Goal: Task Accomplishment & Management: Use online tool/utility

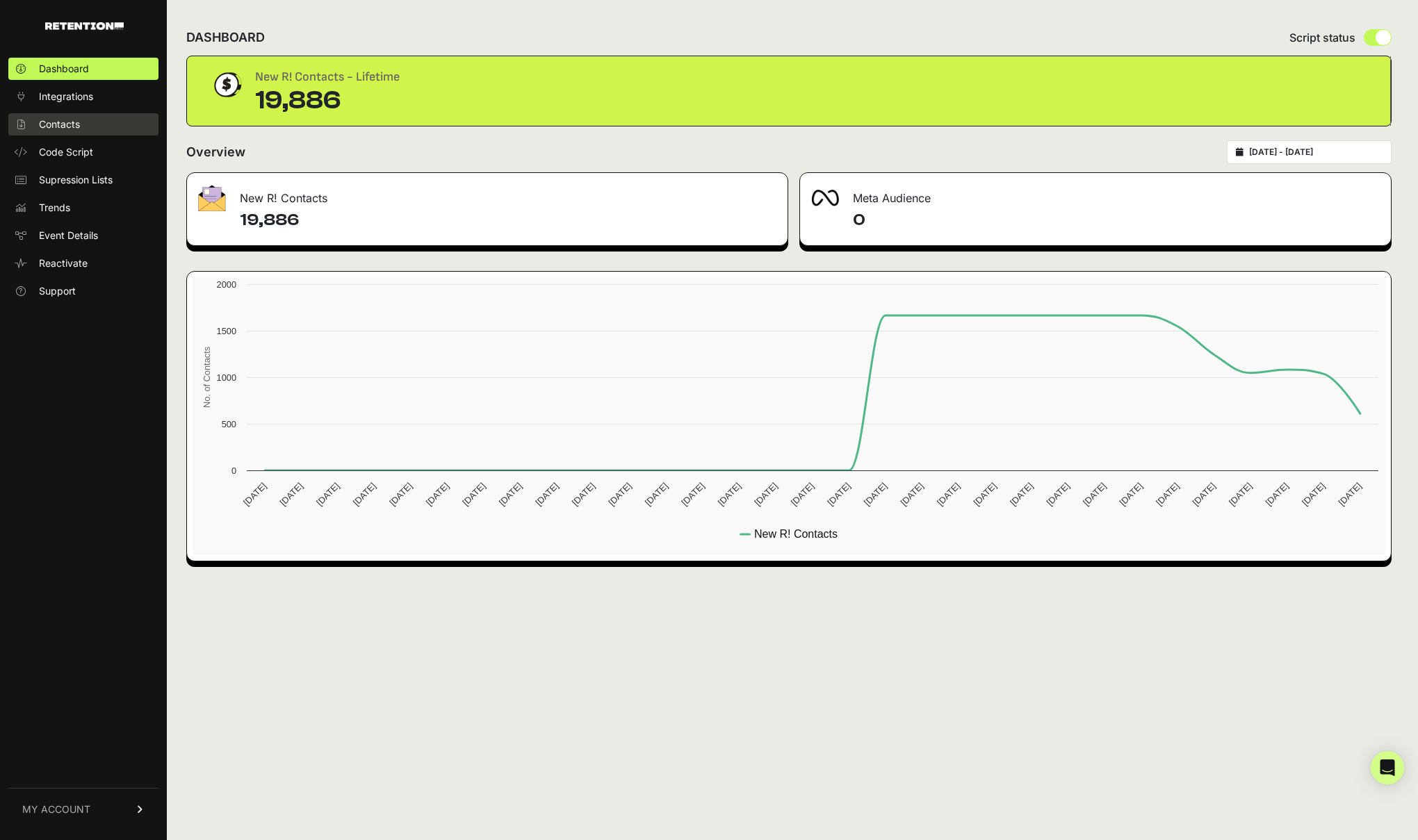
click at [64, 119] on span "Contacts" at bounding box center [60, 124] width 41 height 14
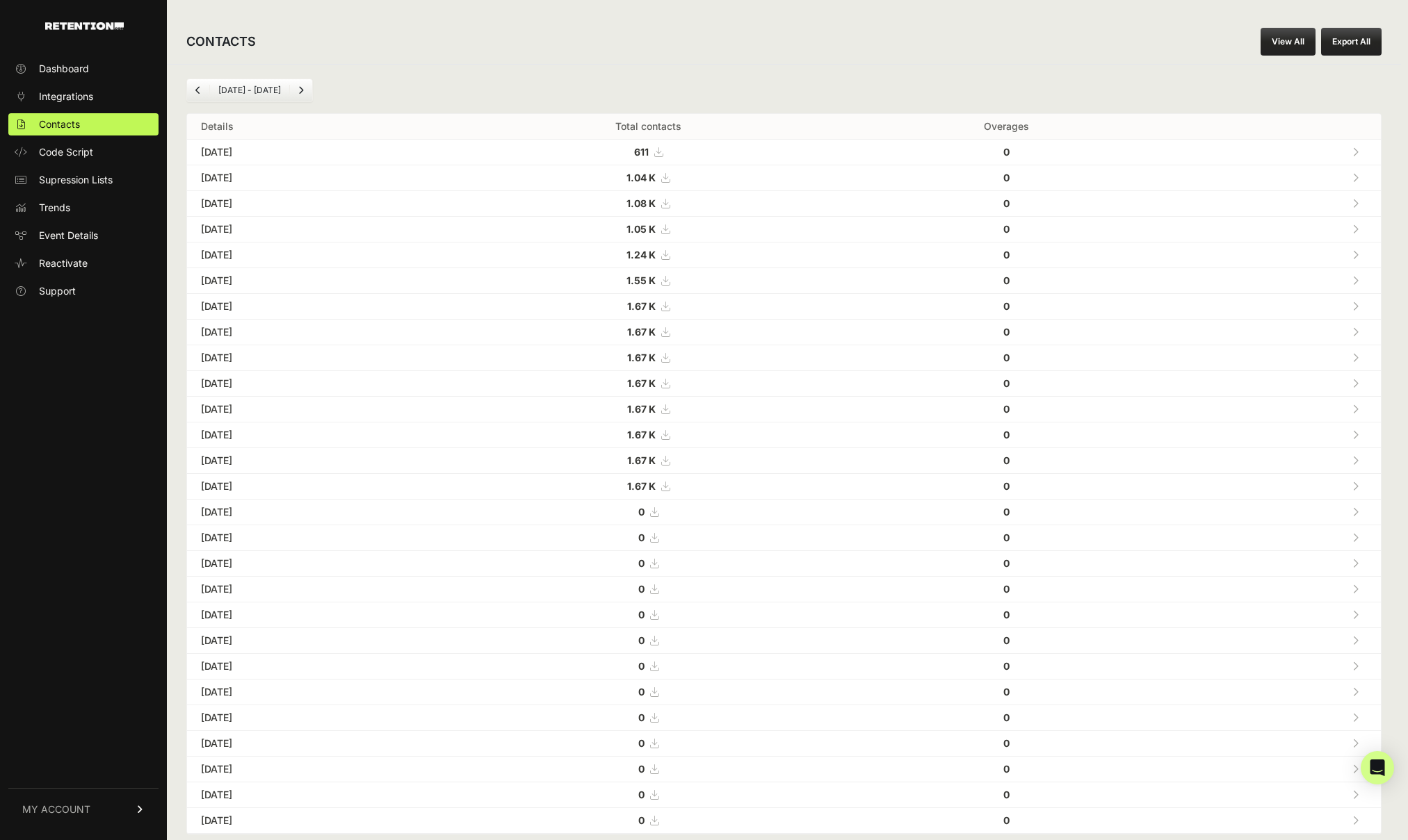
click at [656, 174] on strong "1.04 K" at bounding box center [641, 177] width 29 height 12
click at [1367, 199] on link at bounding box center [1355, 203] width 22 height 28
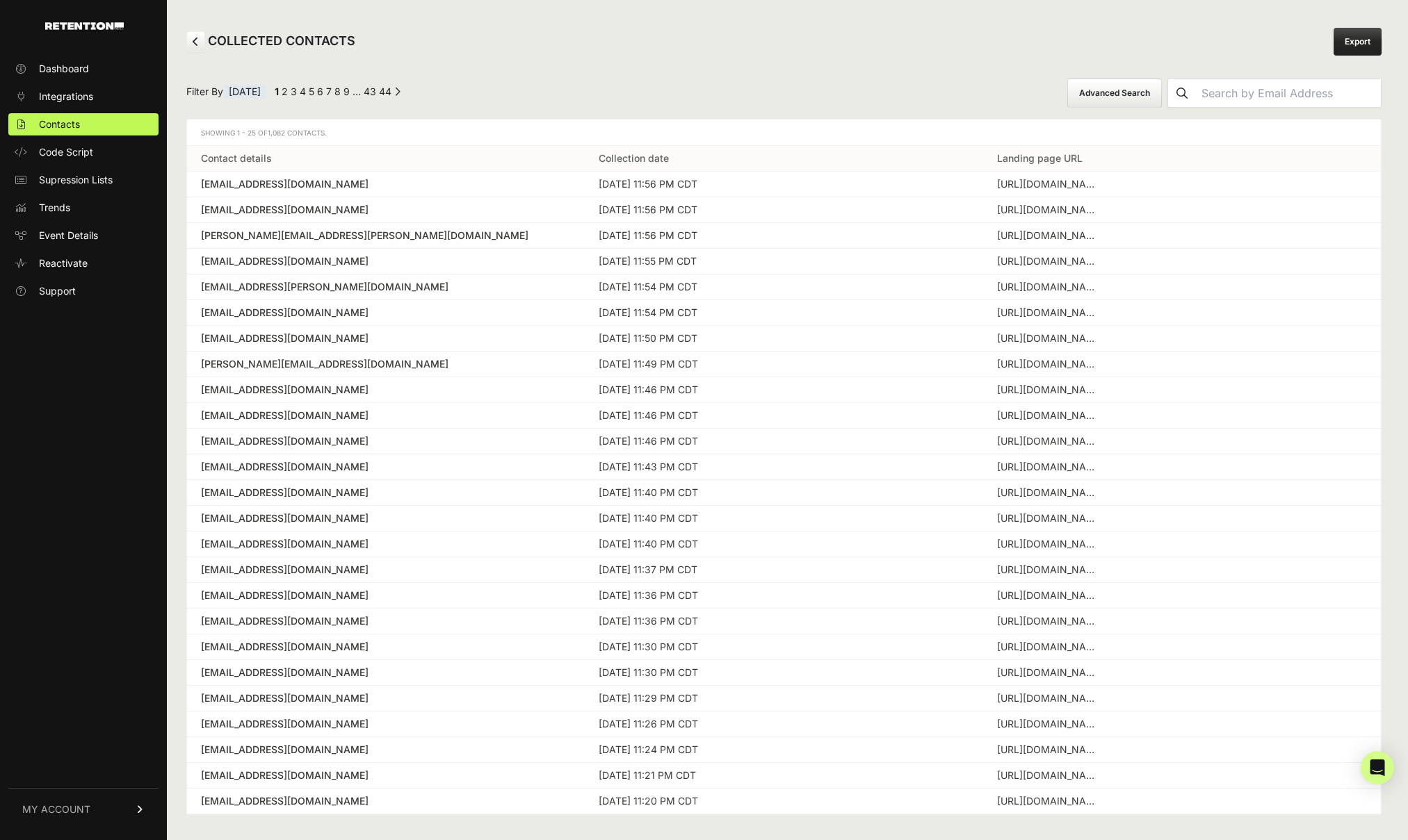
scroll to position [8, 0]
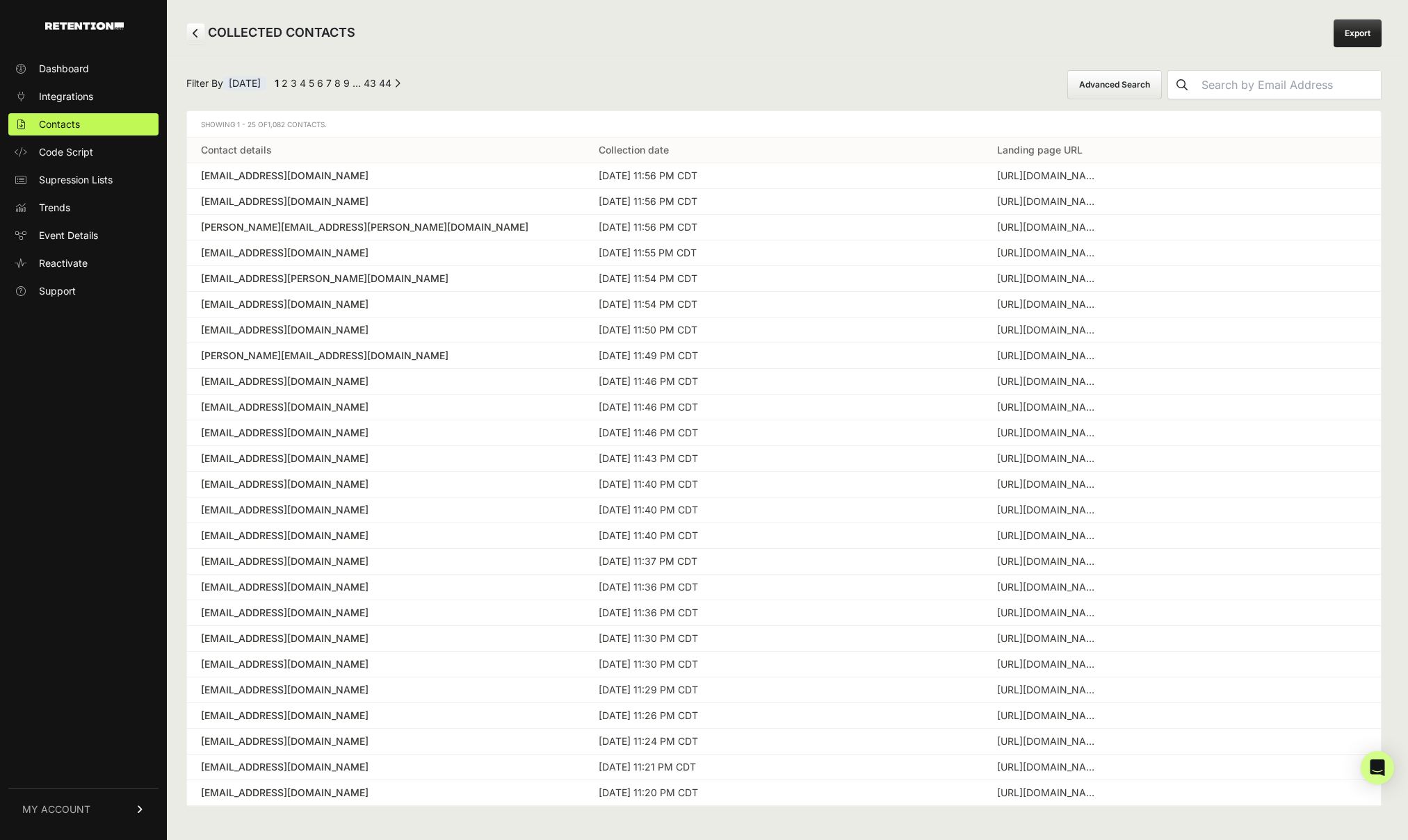
click at [229, 589] on div "[EMAIL_ADDRESS][DOMAIN_NAME]" at bounding box center [385, 587] width 370 height 14
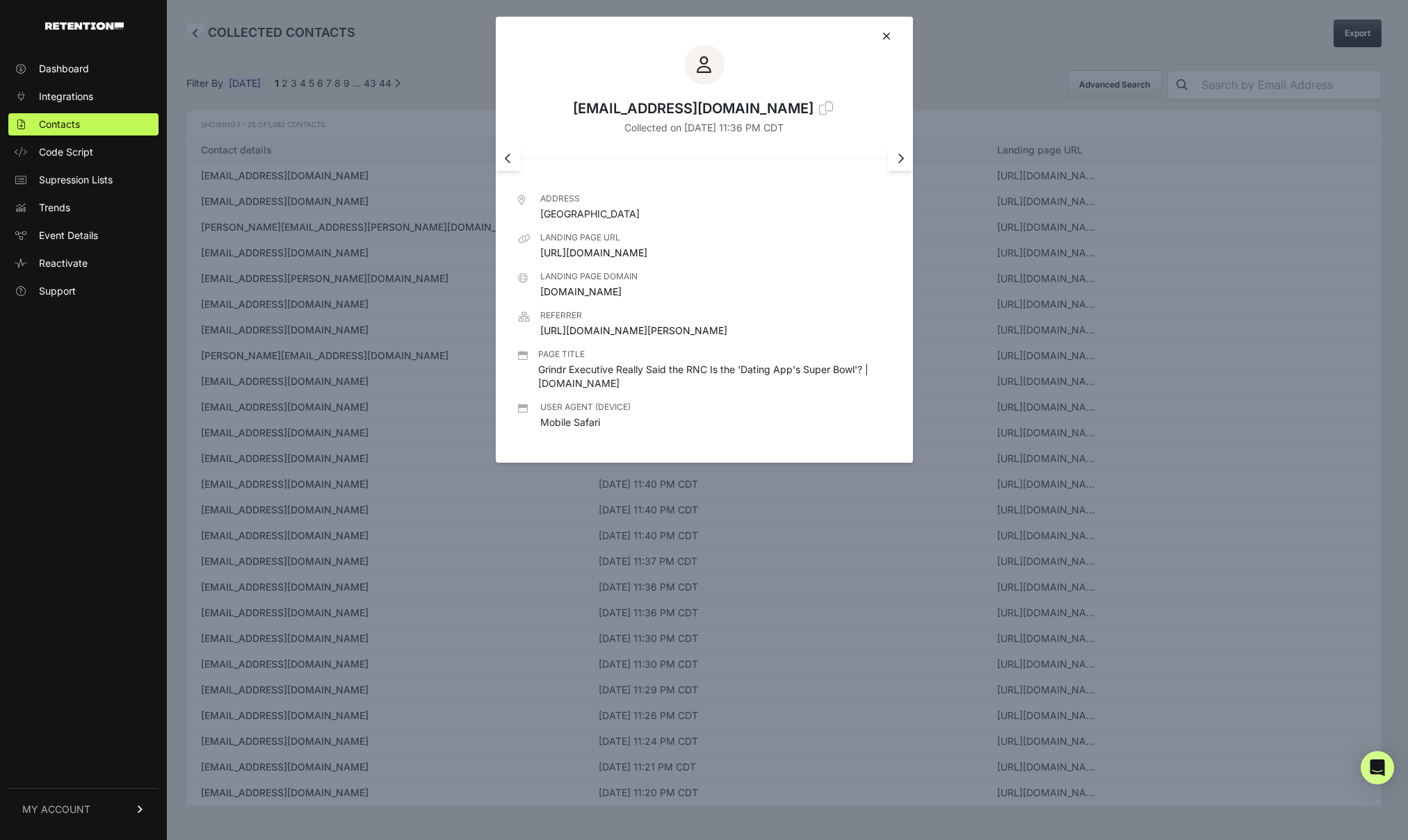
click at [819, 109] on icon at bounding box center [825, 108] width 14 height 14
click at [885, 39] on icon at bounding box center [886, 37] width 8 height 11
